Goal: Transaction & Acquisition: Register for event/course

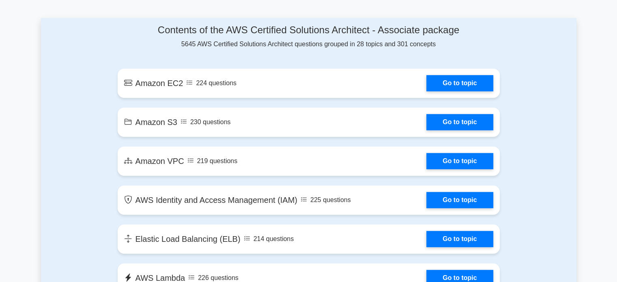
scroll to position [416, 0]
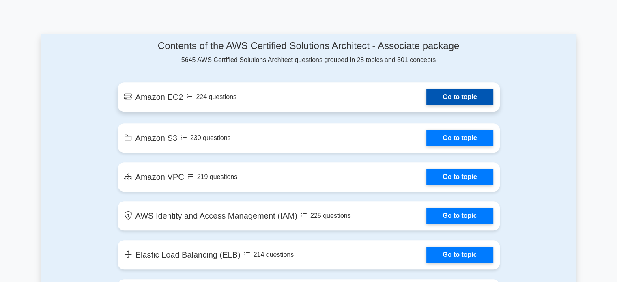
click at [475, 97] on link "Go to topic" at bounding box center [459, 97] width 67 height 16
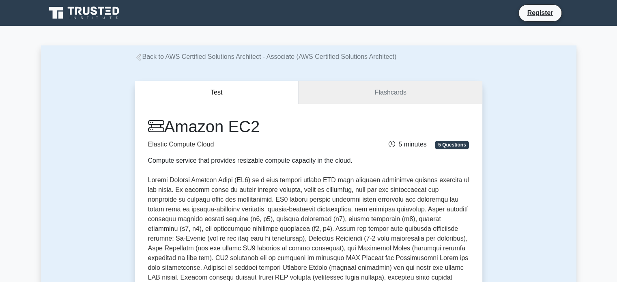
scroll to position [247, 0]
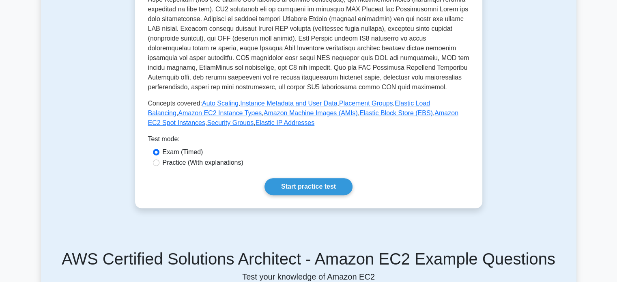
click at [225, 159] on label "Practice (With explanations)" at bounding box center [203, 163] width 81 height 10
click at [159, 159] on input "Practice (With explanations)" at bounding box center [156, 162] width 6 height 6
radio input "true"
click at [281, 185] on link "Start practice test" at bounding box center [309, 186] width 88 height 17
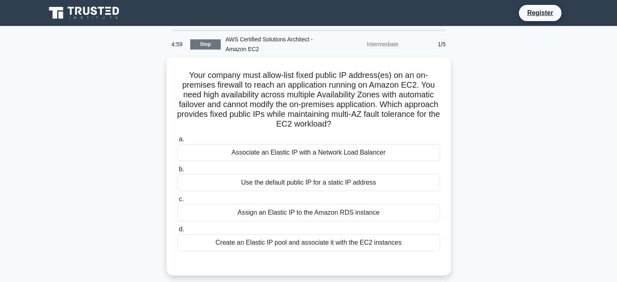
click at [206, 43] on link "Stop" at bounding box center [205, 44] width 30 height 10
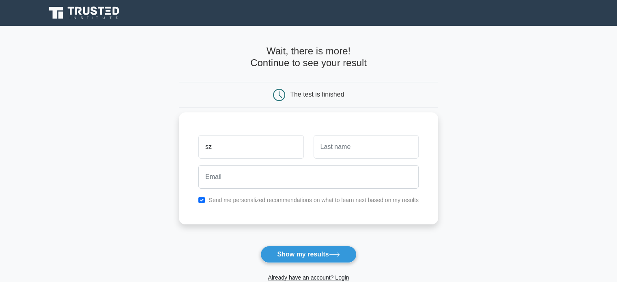
click at [253, 144] on input "sz" at bounding box center [250, 147] width 105 height 24
type input "szxv"
click at [328, 150] on input "text" at bounding box center [366, 147] width 105 height 24
type input "scv"
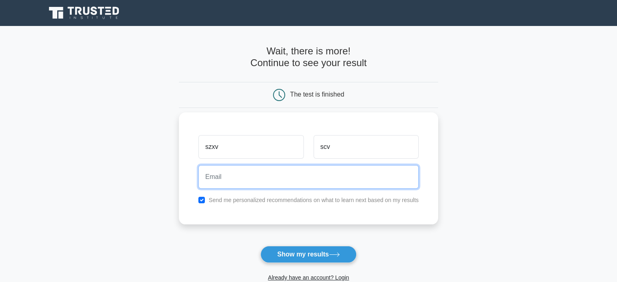
click at [284, 178] on input "email" at bounding box center [308, 177] width 220 height 24
paste input "[EMAIL_ADDRESS][DOMAIN_NAME]"
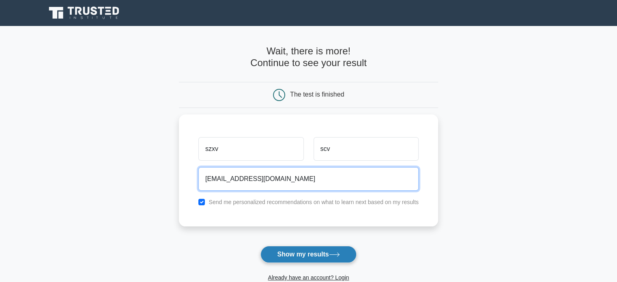
type input "[EMAIL_ADDRESS][DOMAIN_NAME]"
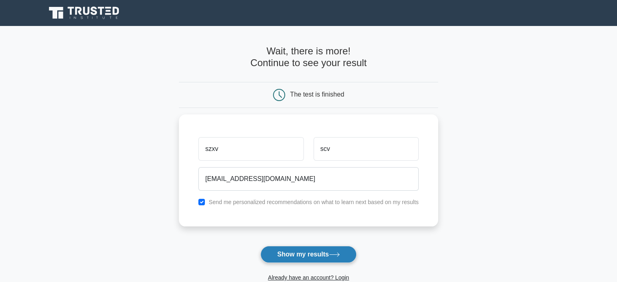
click at [332, 254] on icon at bounding box center [334, 254] width 11 height 4
